Goal: Task Accomplishment & Management: Use online tool/utility

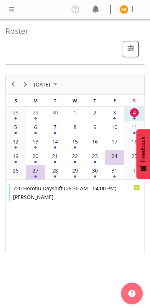
click at [8, 11] on span at bounding box center [11, 9] width 9 height 9
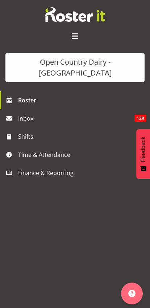
click at [22, 149] on span "Time & Attendance" at bounding box center [77, 154] width 118 height 11
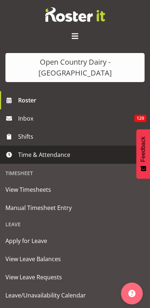
click at [7, 202] on span "Manual Timesheet Entry" at bounding box center [74, 207] width 139 height 11
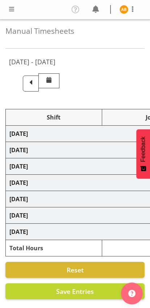
select select "78954"
select select "78947"
select select "78987"
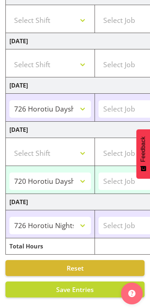
click at [85, 291] on span "Save Entries" at bounding box center [75, 289] width 38 height 9
select select "78947"
type input "06:30:00"
type input "16:00:00"
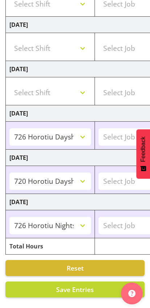
click at [87, 290] on span "Save Entries" at bounding box center [75, 289] width 38 height 9
